Goal: Task Accomplishment & Management: Manage account settings

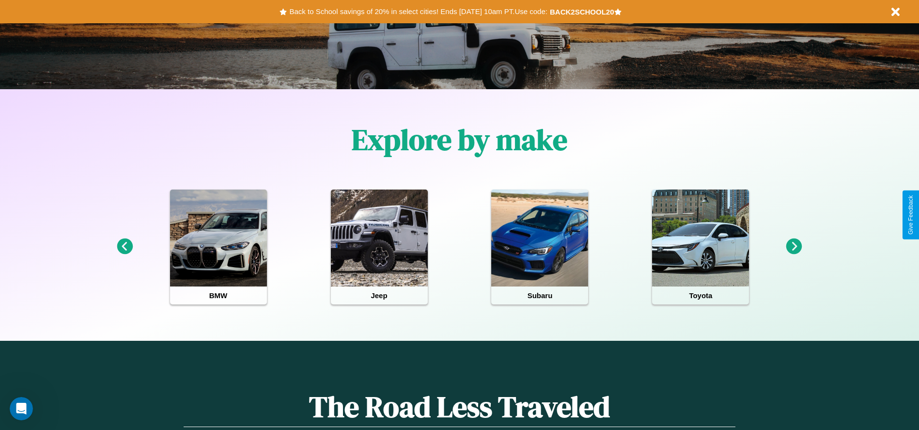
click at [125, 247] on icon at bounding box center [125, 246] width 16 height 16
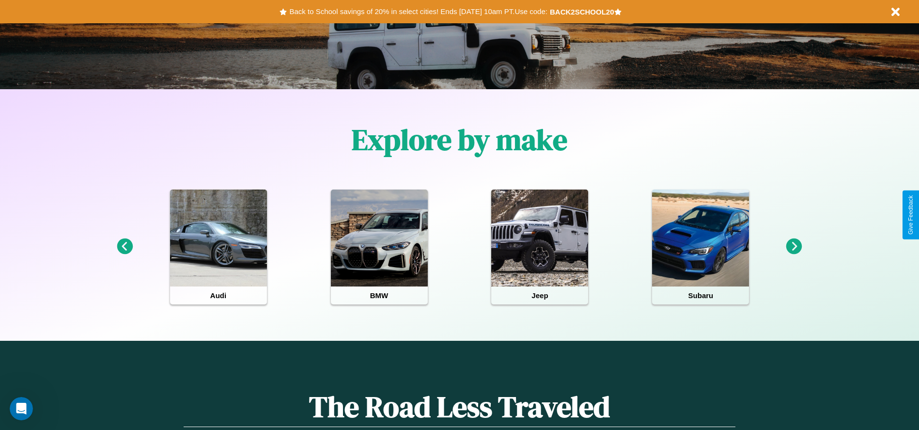
click at [794, 247] on icon at bounding box center [795, 246] width 16 height 16
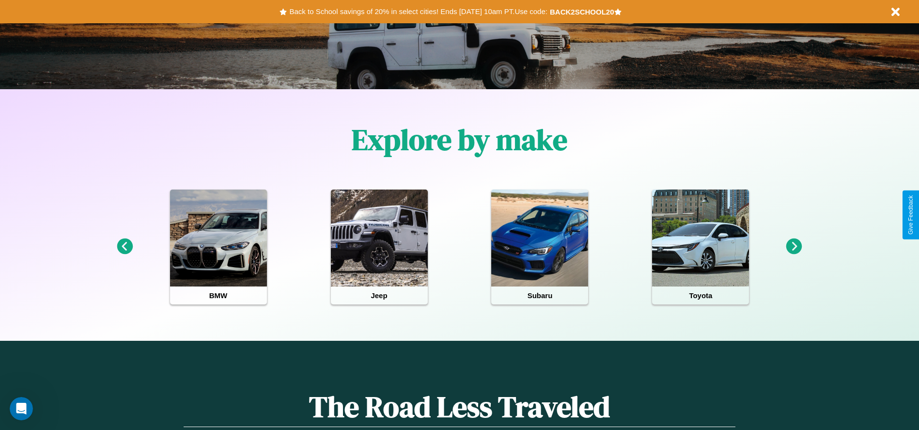
click at [794, 247] on icon at bounding box center [795, 246] width 16 height 16
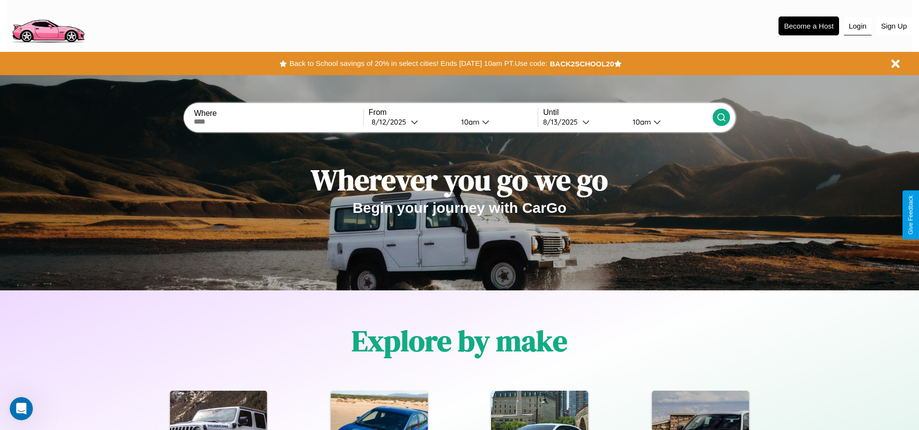
click at [858, 26] on button "Login" at bounding box center [858, 26] width 28 height 18
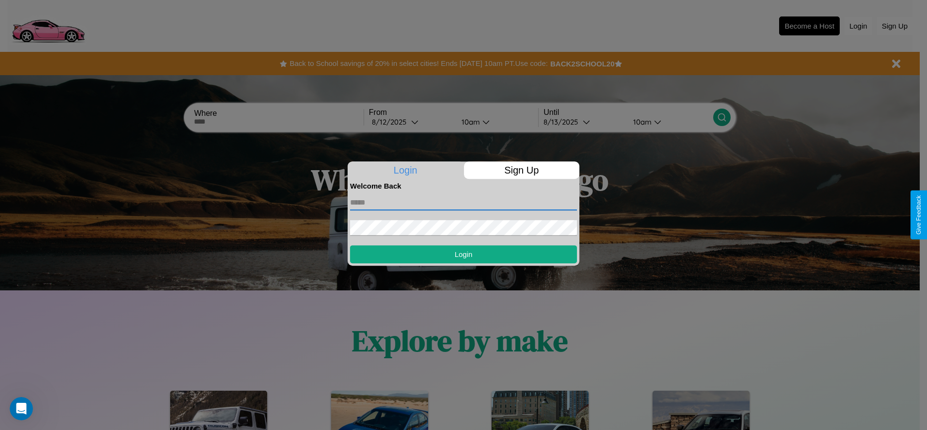
click at [463, 202] on input "text" at bounding box center [463, 203] width 227 height 16
type input "**********"
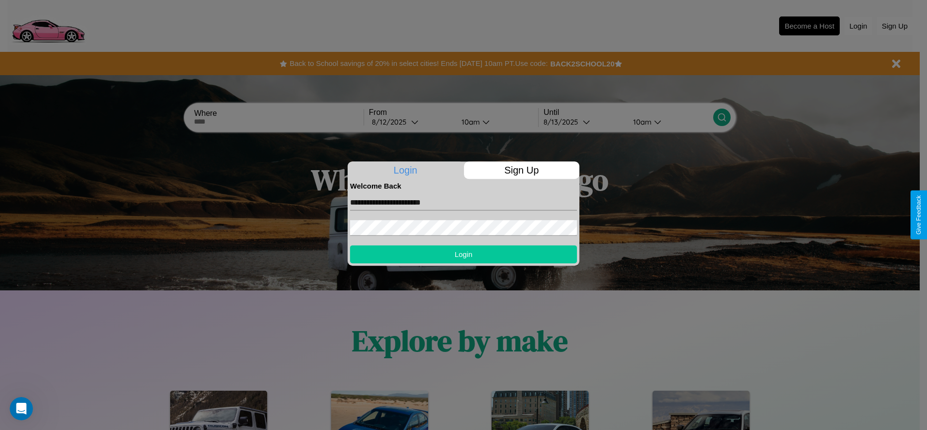
click at [463, 254] on button "Login" at bounding box center [463, 254] width 227 height 18
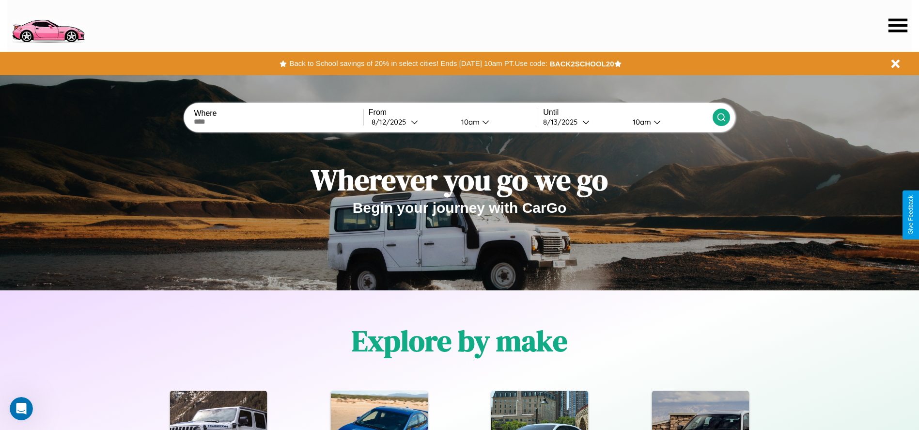
click at [898, 25] on icon at bounding box center [898, 25] width 19 height 14
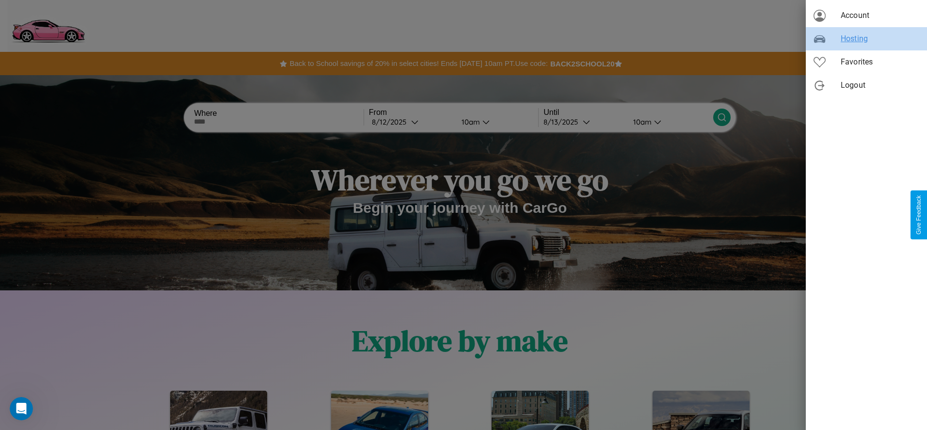
click at [866, 39] on span "Hosting" at bounding box center [879, 39] width 79 height 12
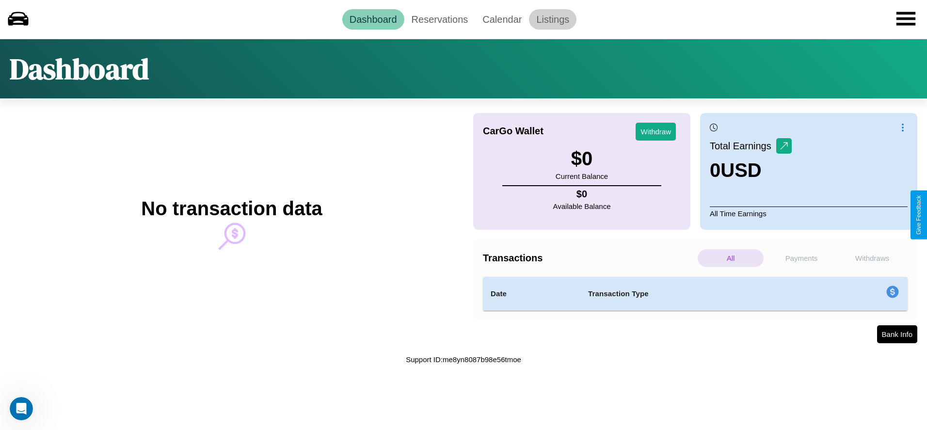
click at [553, 19] on link "Listings" at bounding box center [552, 19] width 47 height 20
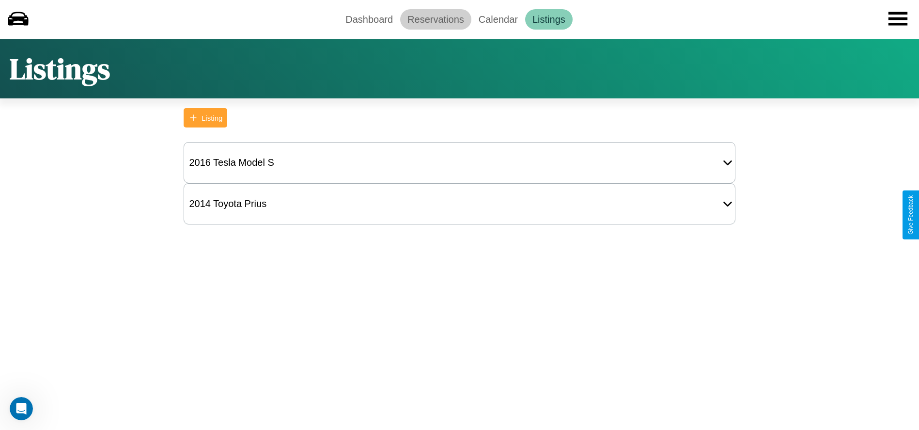
click at [436, 19] on link "Reservations" at bounding box center [435, 19] width 71 height 20
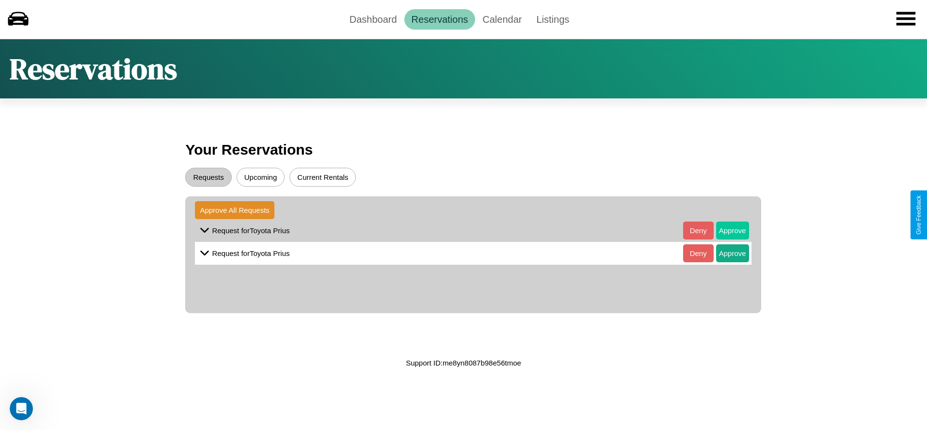
click at [725, 230] on button "Approve" at bounding box center [732, 230] width 33 height 18
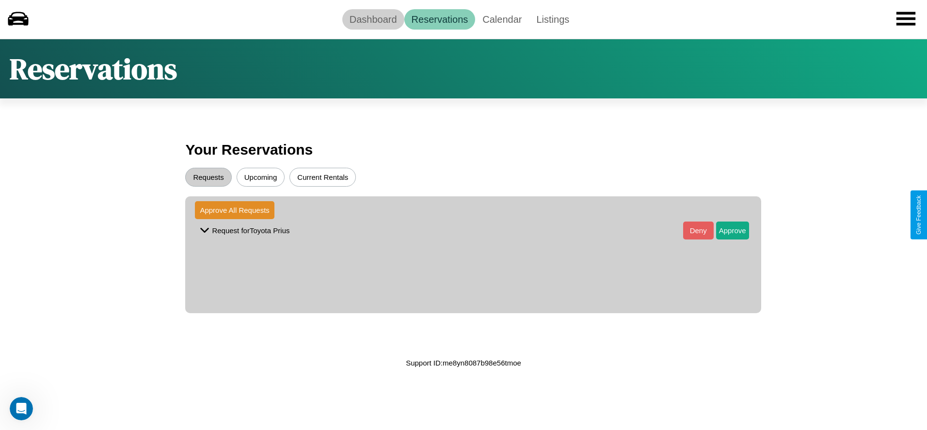
click at [373, 19] on link "Dashboard" at bounding box center [373, 19] width 62 height 20
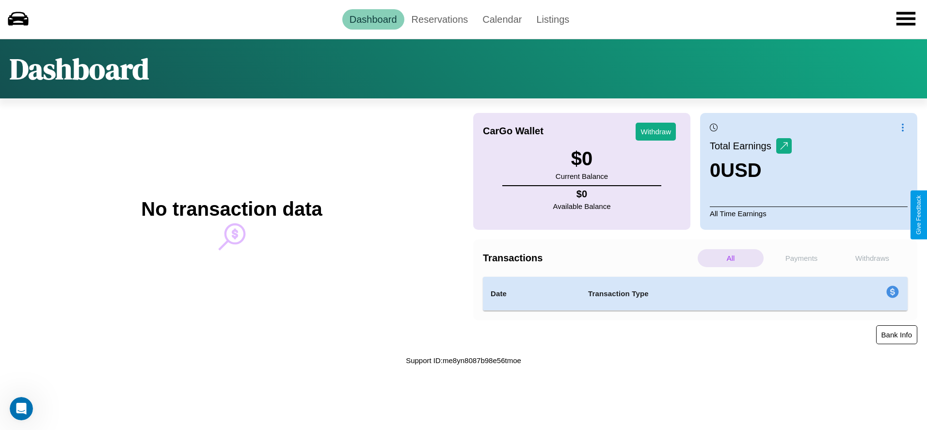
click at [896, 334] on button "Bank Info" at bounding box center [896, 334] width 41 height 19
